Goal: Transaction & Acquisition: Purchase product/service

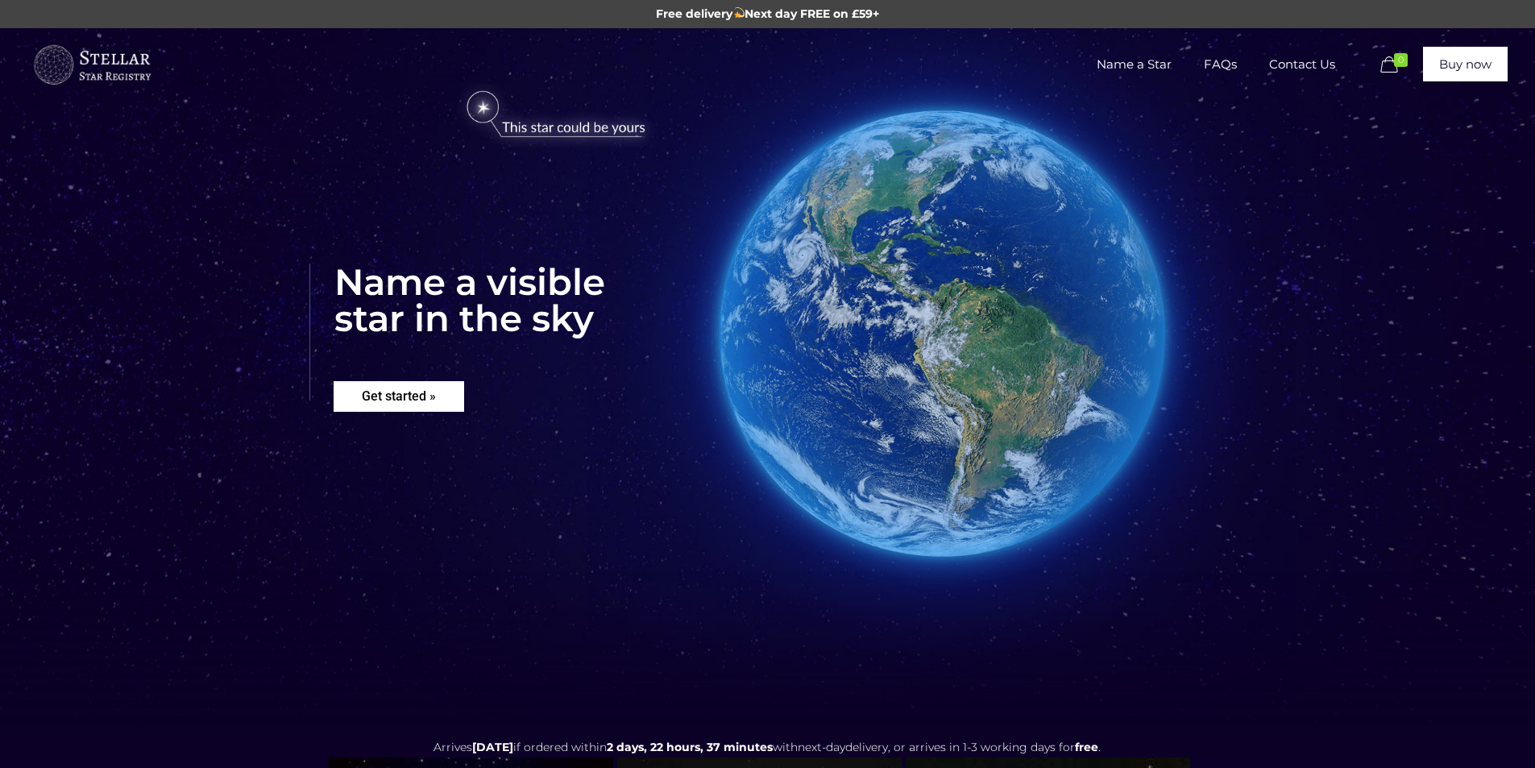
click at [430, 395] on rs-layer "Get started »" at bounding box center [399, 396] width 131 height 31
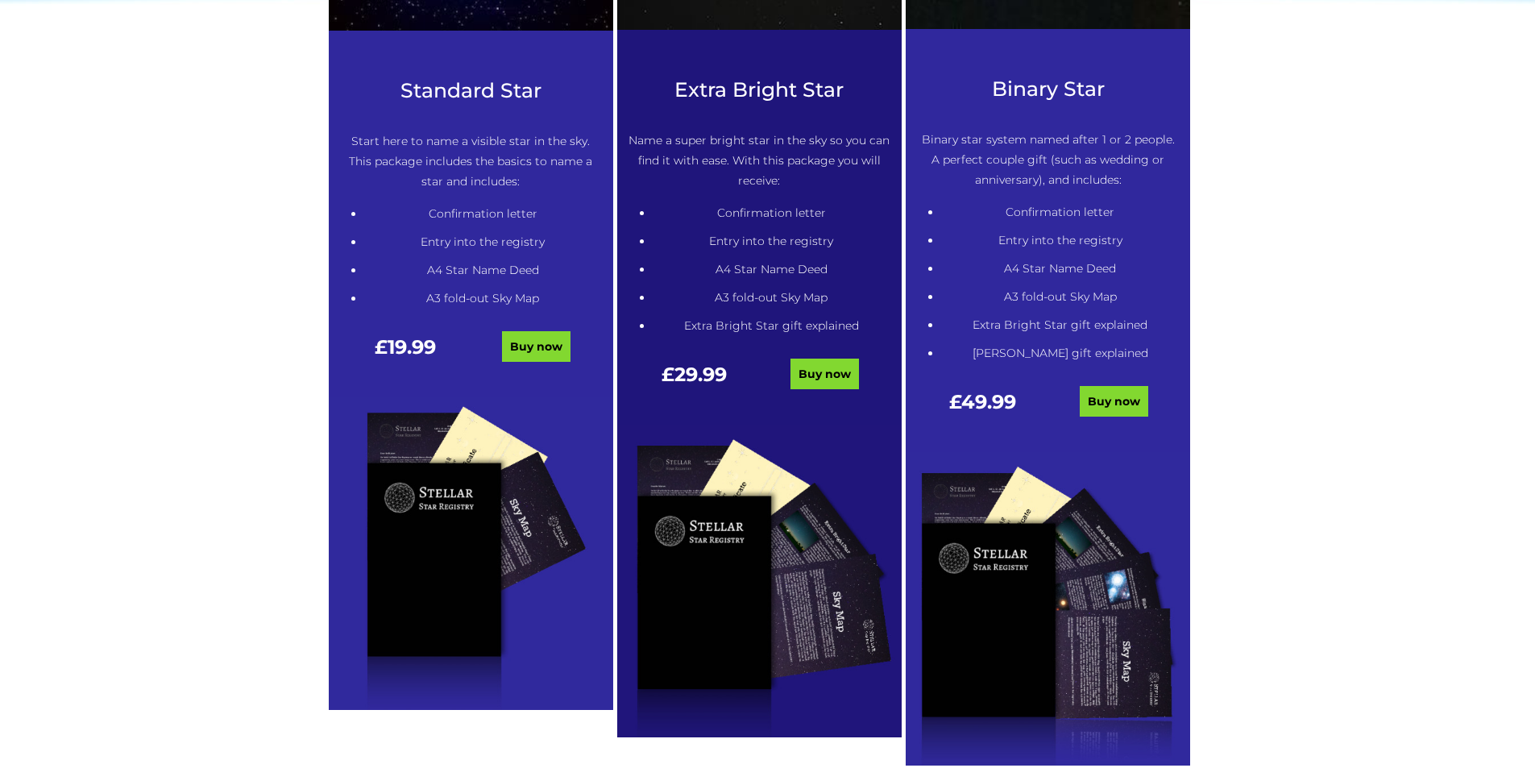
scroll to position [818, 0]
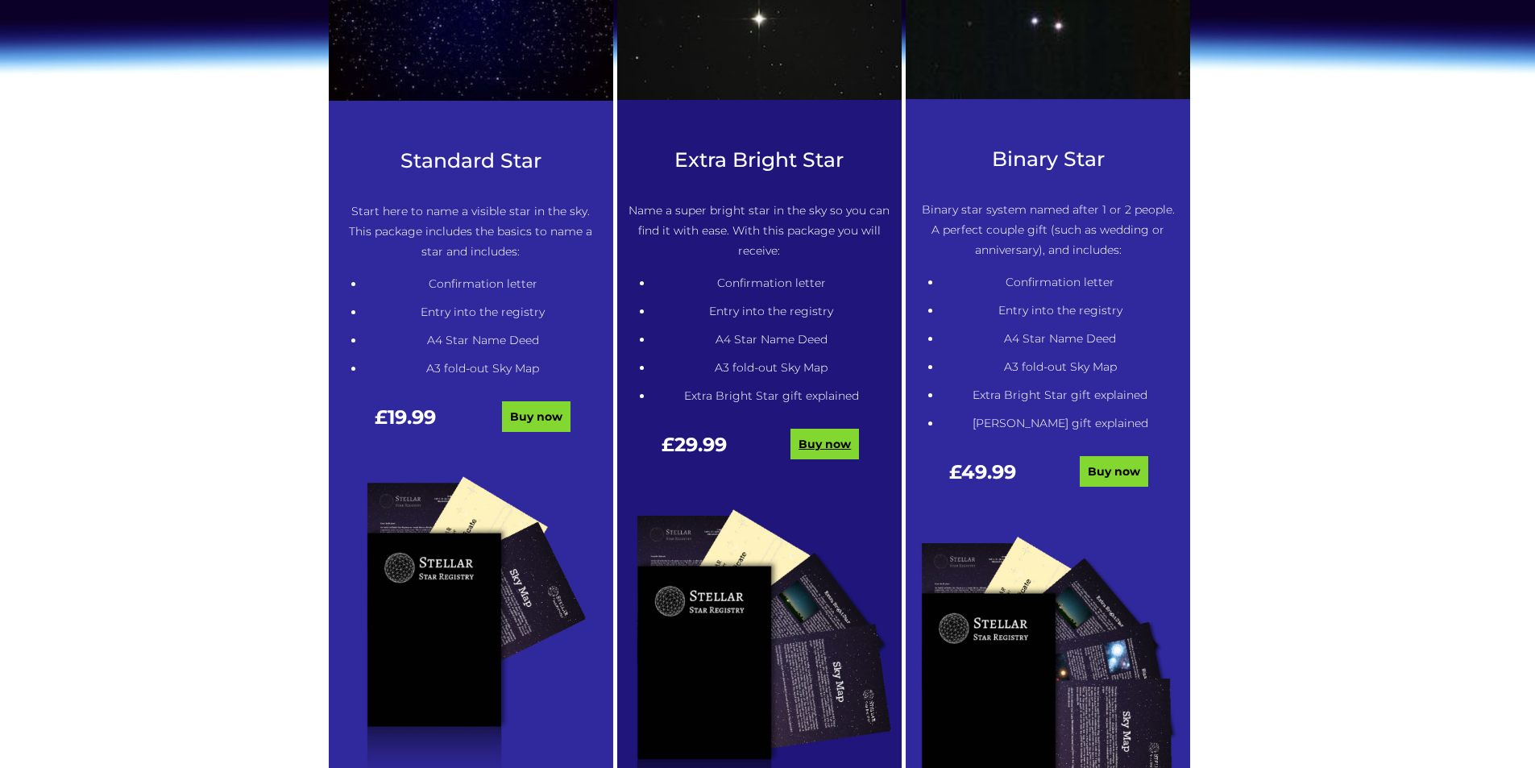
click at [812, 442] on link "Buy now" at bounding box center [825, 444] width 69 height 31
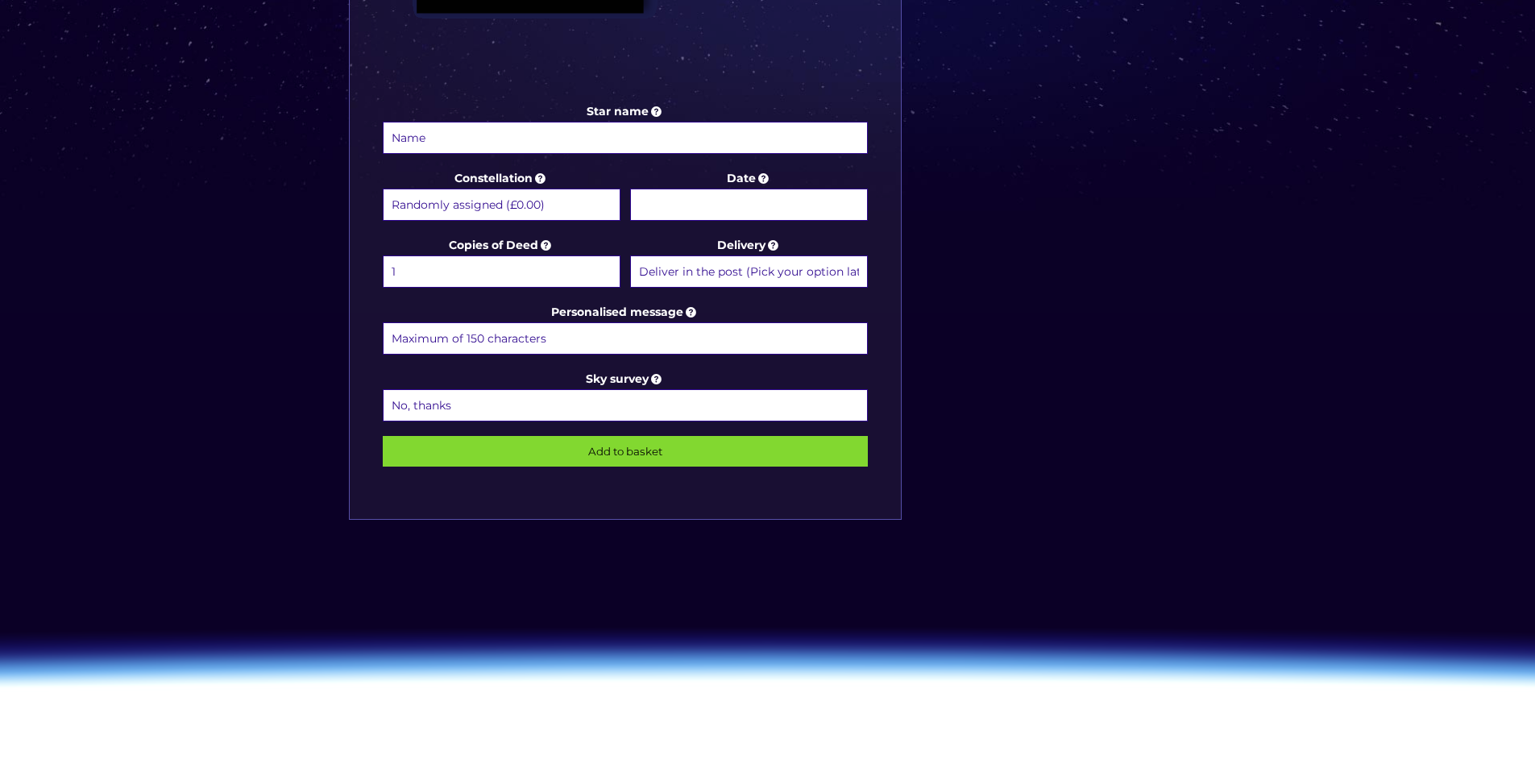
scroll to position [725, 0]
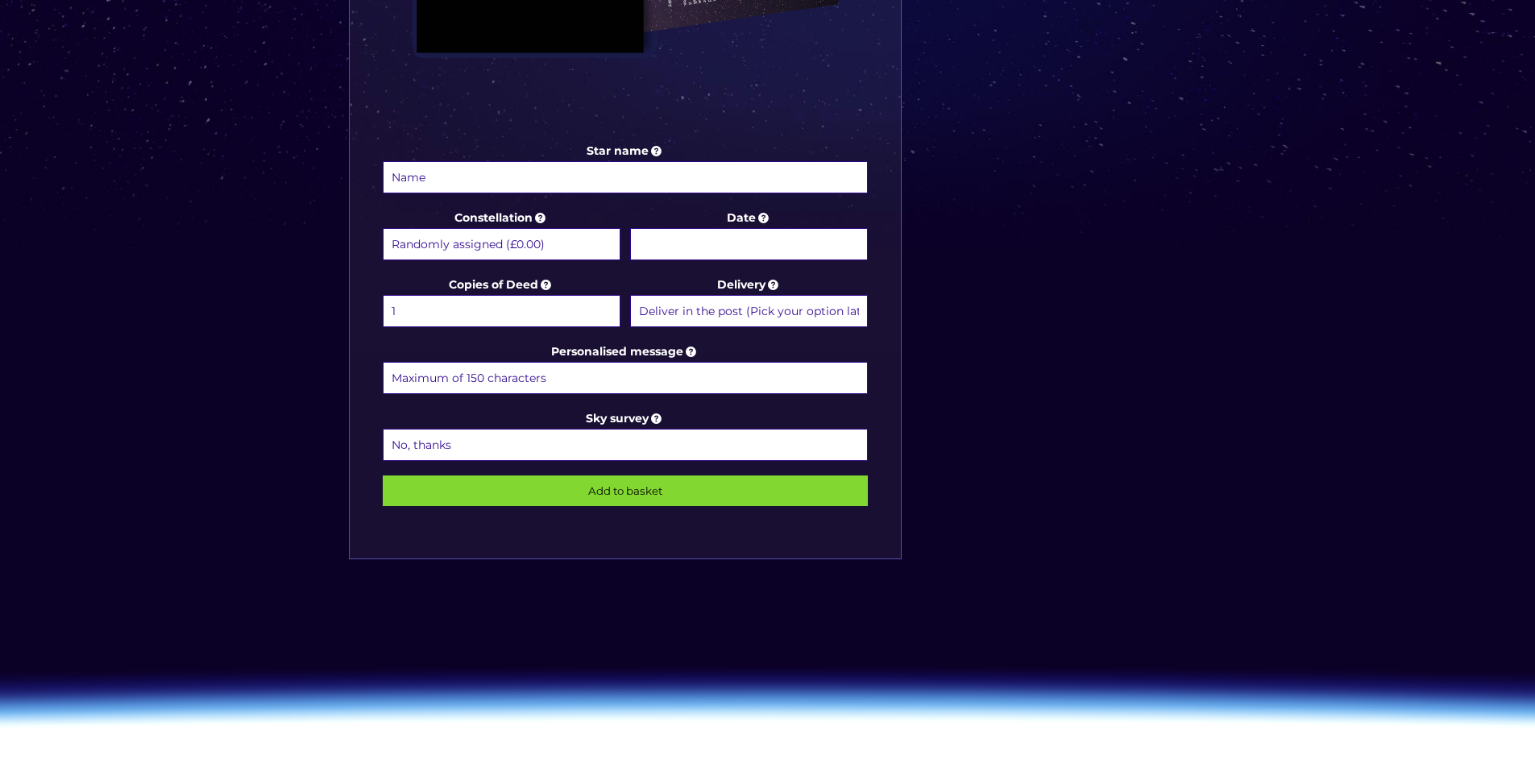
click at [551, 439] on select "No, thanks 1 (+£6.99) 2 (+£11.99) 3 (+£16.99) 4 (+£21.99) 5 (+£26.99) 6 (+£31.9…" at bounding box center [626, 445] width 486 height 32
click at [551, 438] on select "No, thanks 1 (+£6.99) 2 (+£11.99) 3 (+£16.99) 4 (+£21.99) 5 (+£26.99) 6 (+£31.9…" at bounding box center [626, 445] width 486 height 32
